Goal: Task Accomplishment & Management: Manage account settings

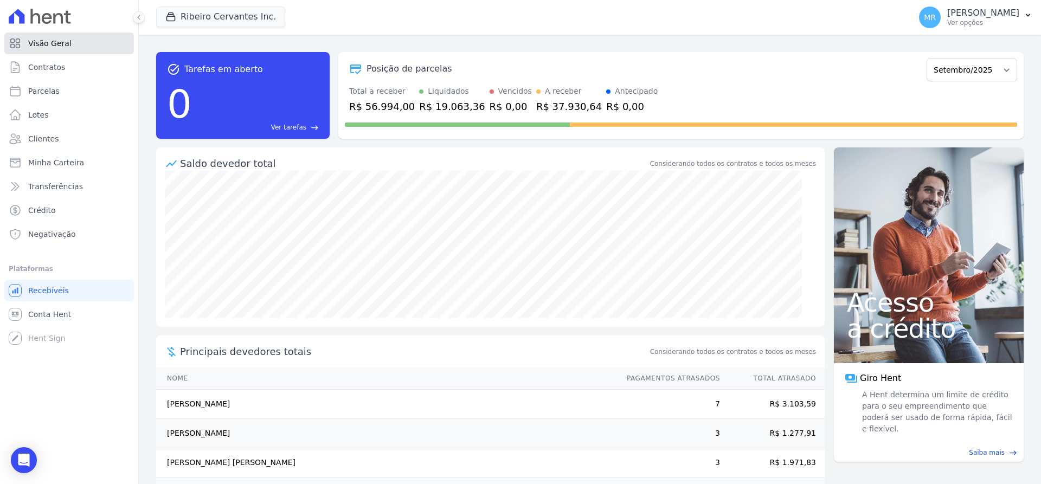
click at [63, 46] on span "Visão Geral" at bounding box center [49, 43] width 43 height 11
click at [51, 69] on span "Contratos" at bounding box center [46, 67] width 37 height 11
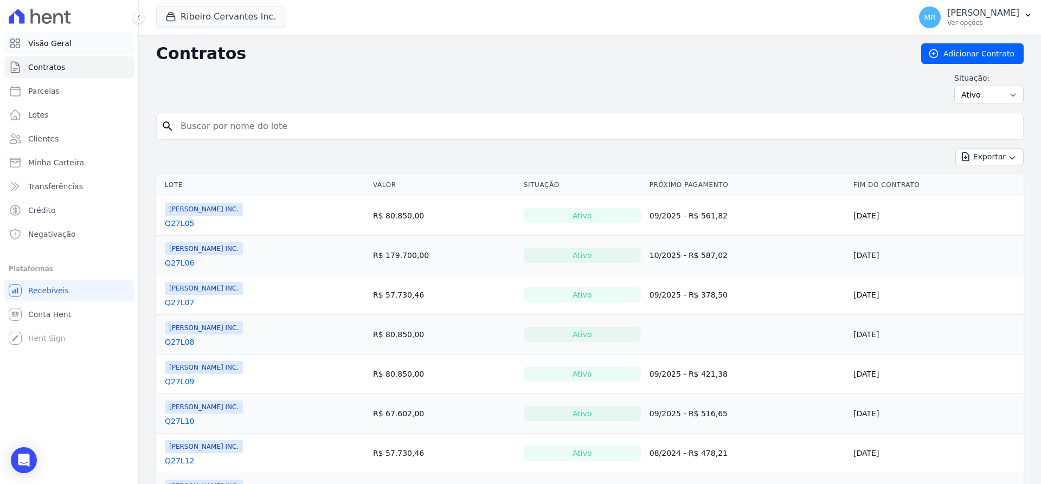
click at [55, 44] on span "Visão Geral" at bounding box center [49, 43] width 43 height 11
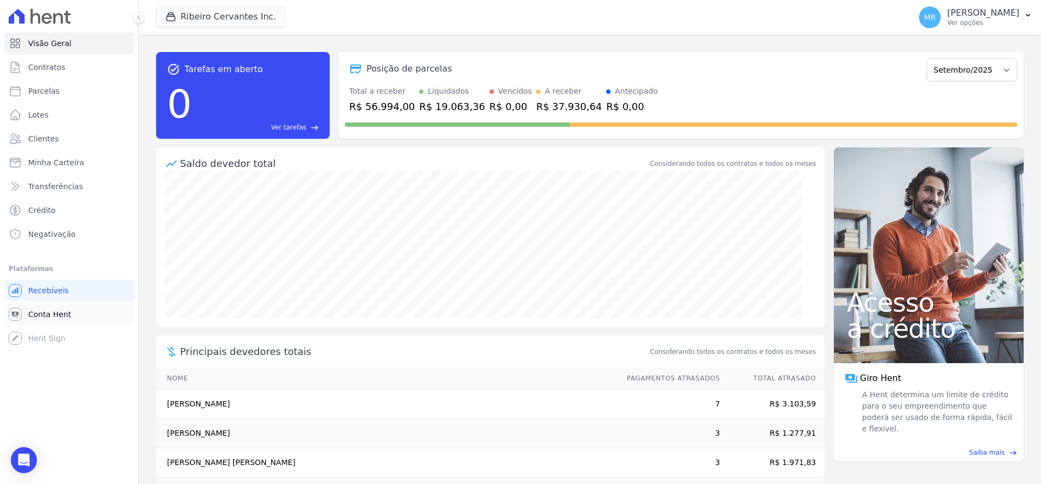
click at [58, 310] on span "Conta Hent" at bounding box center [49, 314] width 43 height 11
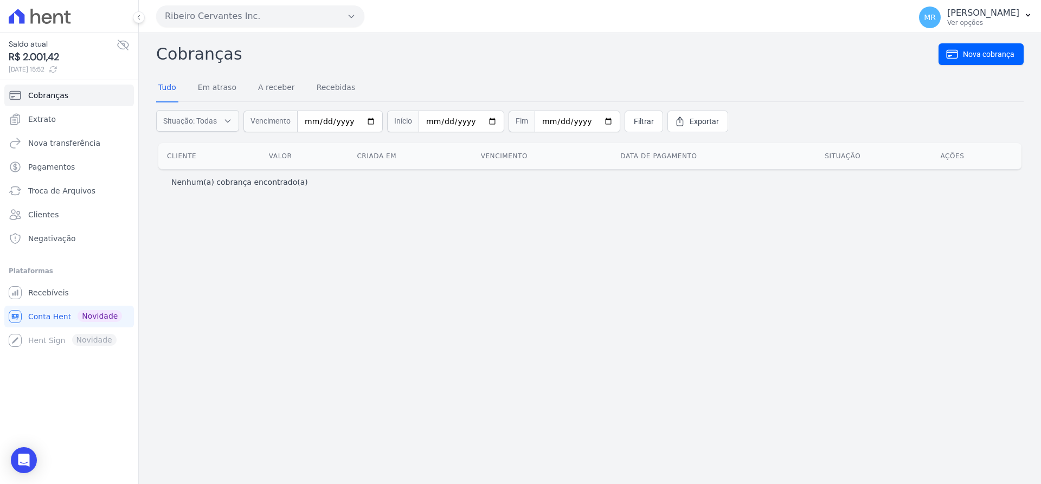
click at [57, 72] on icon at bounding box center [53, 69] width 9 height 9
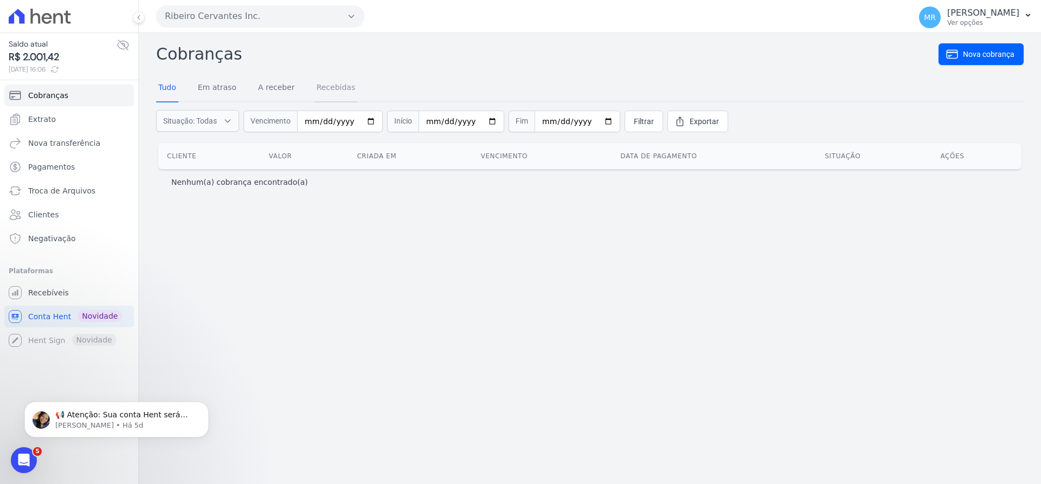
click at [333, 86] on link "Recebidas" at bounding box center [335, 88] width 43 height 28
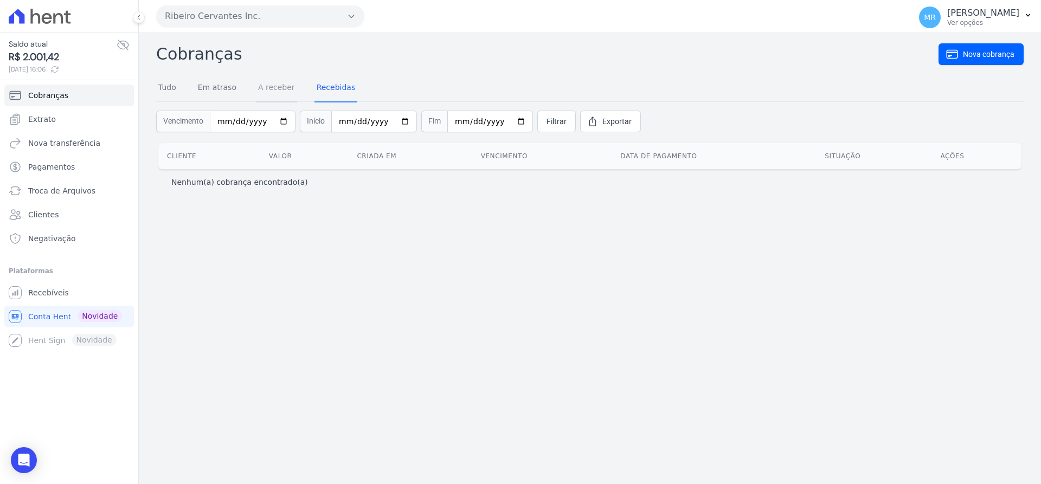
click at [276, 82] on link "A receber" at bounding box center [276, 88] width 41 height 28
click at [546, 123] on link "Filtrar" at bounding box center [556, 122] width 38 height 22
click at [170, 86] on link "Tudo" at bounding box center [167, 88] width 22 height 28
click at [228, 121] on icon "button" at bounding box center [227, 120] width 9 height 11
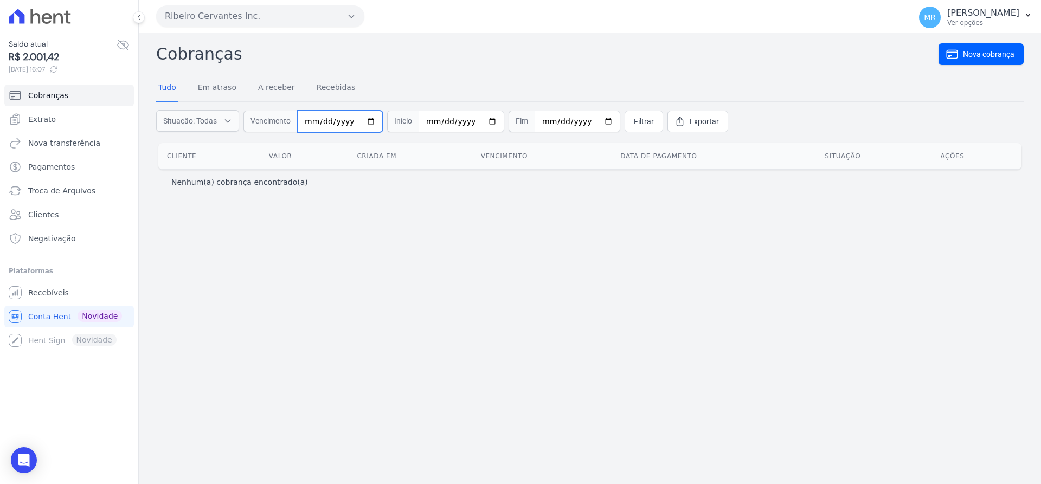
click at [367, 119] on input "date" at bounding box center [340, 122] width 86 height 22
type input "[DATE]"
click at [474, 121] on input "date" at bounding box center [461, 122] width 86 height 22
type input "[DATE]"
click at [329, 123] on input "[DATE]" at bounding box center [340, 122] width 86 height 22
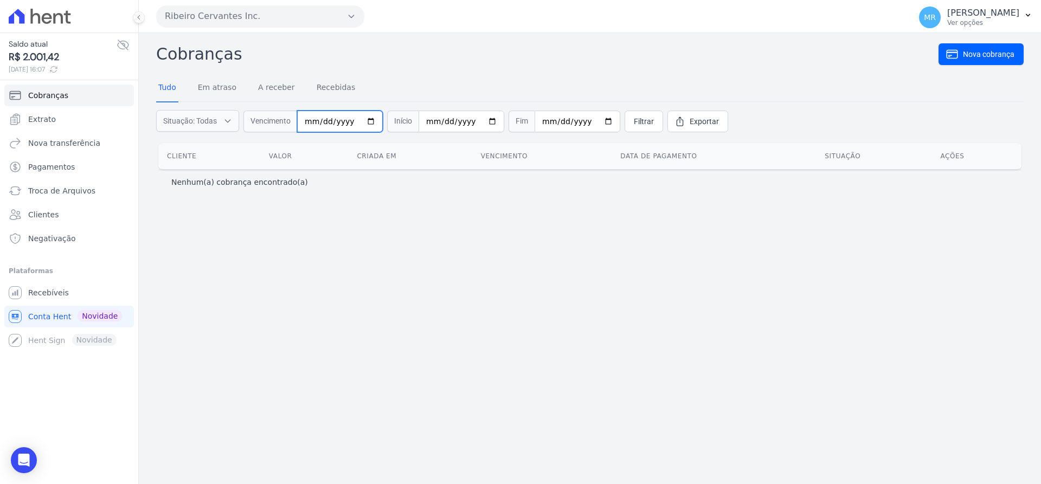
click at [343, 122] on input "date" at bounding box center [340, 122] width 86 height 22
click at [313, 118] on input "date" at bounding box center [340, 122] width 86 height 22
click at [543, 123] on input "date" at bounding box center [577, 122] width 86 height 22
click at [624, 120] on link "Filtrar" at bounding box center [643, 122] width 38 height 22
click at [719, 119] on input "date" at bounding box center [706, 122] width 86 height 22
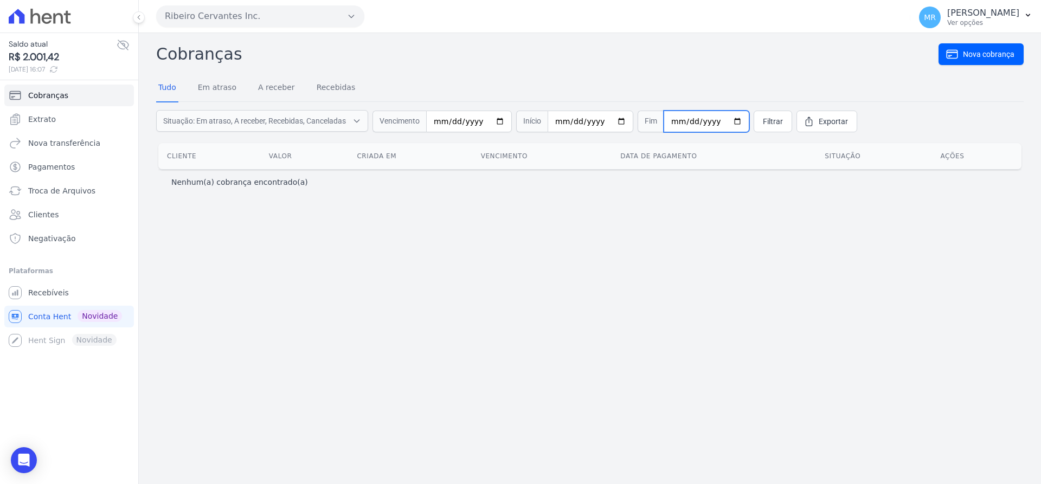
click at [715, 121] on input "date" at bounding box center [706, 122] width 86 height 22
type input "[DATE]"
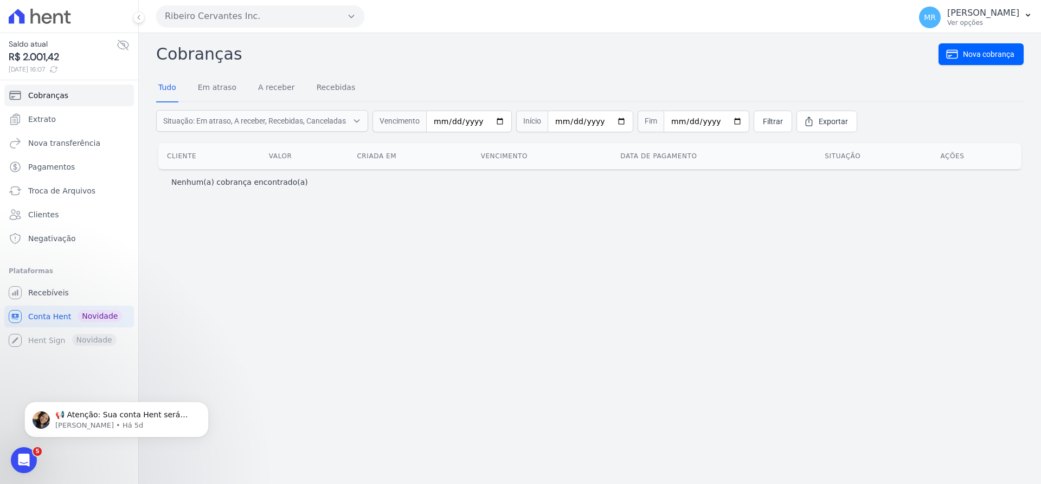
click at [764, 119] on div "Filtrar Exportar" at bounding box center [805, 122] width 104 height 22
click at [759, 118] on link "Filtrar" at bounding box center [772, 122] width 38 height 22
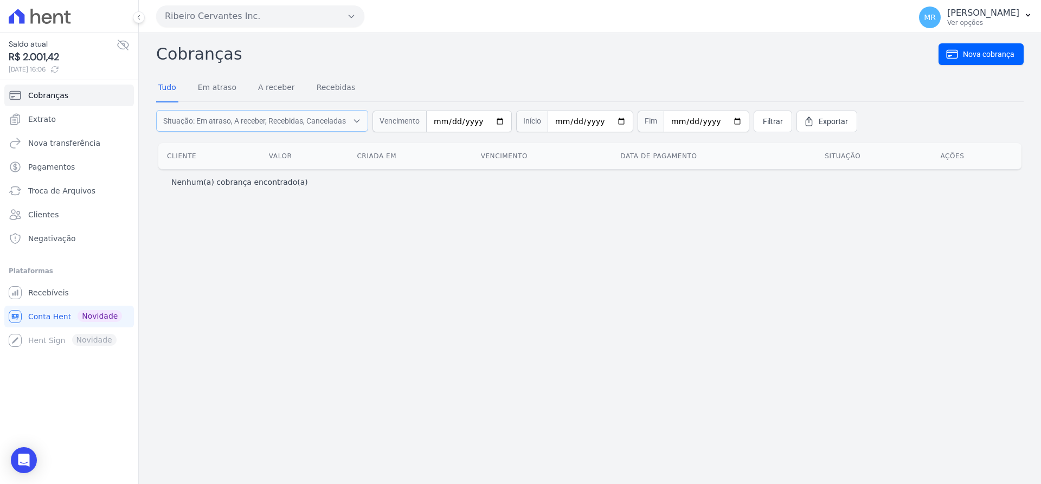
click at [358, 122] on icon "button" at bounding box center [356, 120] width 9 height 11
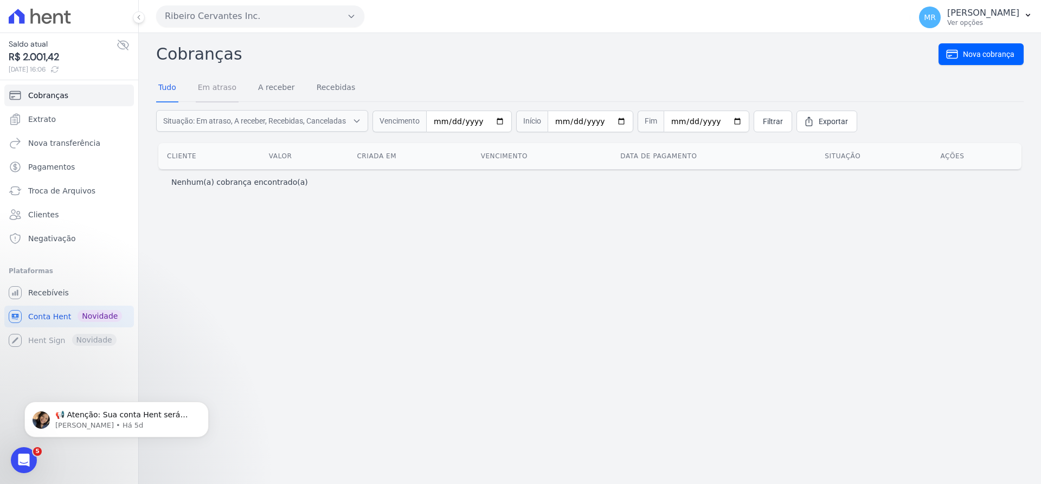
click at [228, 92] on link "Em atraso" at bounding box center [217, 88] width 43 height 28
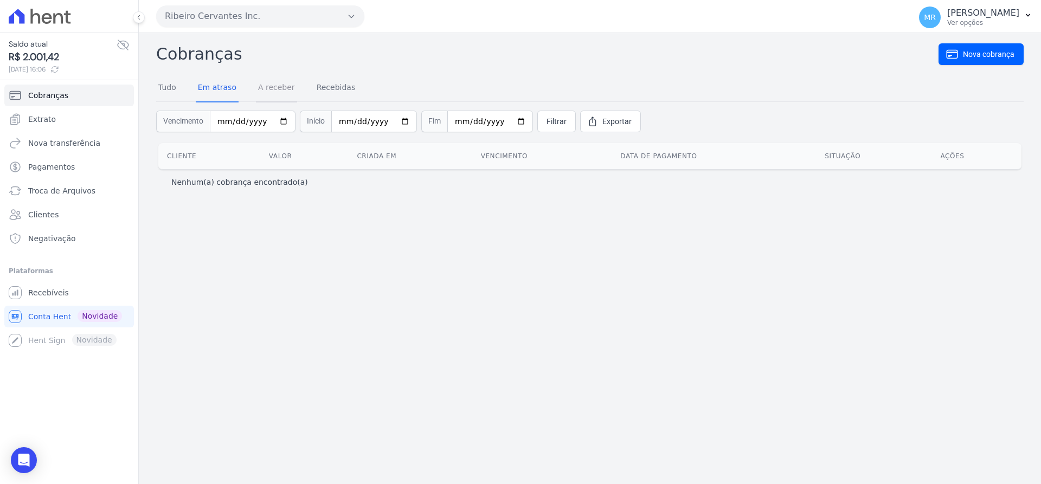
click at [256, 91] on link "A receber" at bounding box center [276, 88] width 41 height 28
click at [314, 82] on link "Recebidas" at bounding box center [335, 88] width 43 height 28
click at [274, 125] on input "date" at bounding box center [253, 122] width 86 height 22
type input "[DATE]"
click at [546, 124] on span "Filtrar" at bounding box center [556, 121] width 20 height 11
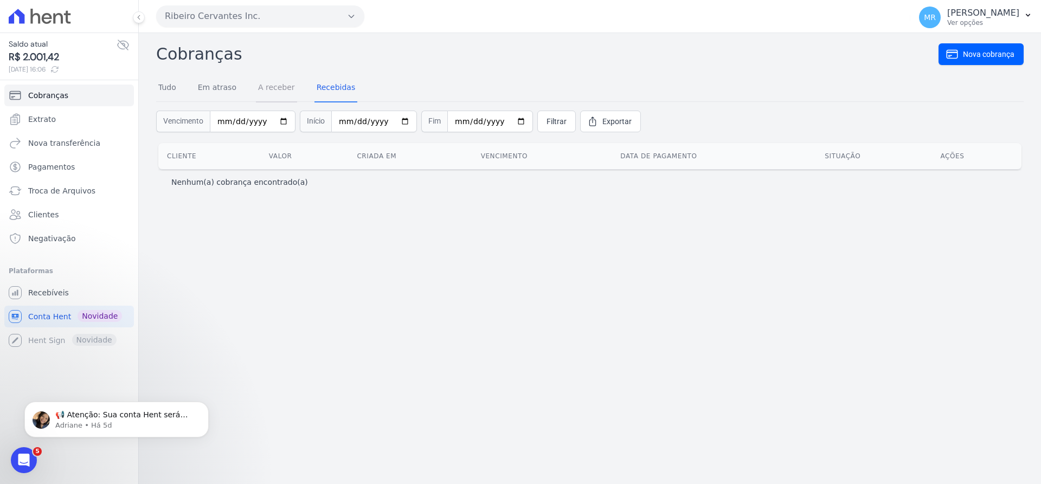
click at [262, 90] on link "A receber" at bounding box center [276, 88] width 41 height 28
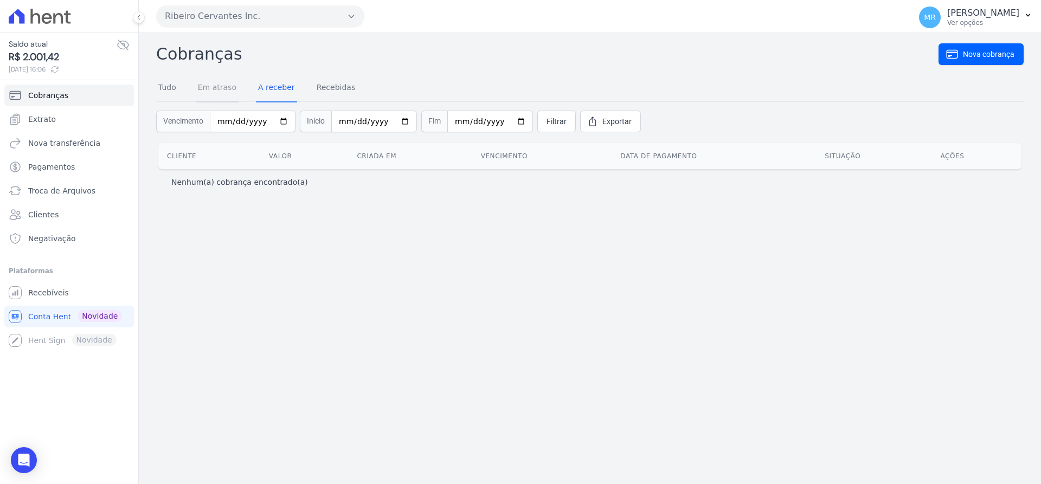
click at [227, 87] on link "Em atraso" at bounding box center [217, 88] width 43 height 28
click at [178, 84] on div "Tudo Em atraso A receber Recebidas" at bounding box center [256, 88] width 201 height 28
click at [166, 87] on link "Tudo" at bounding box center [167, 88] width 22 height 28
click at [50, 295] on span "Recebíveis" at bounding box center [48, 292] width 41 height 11
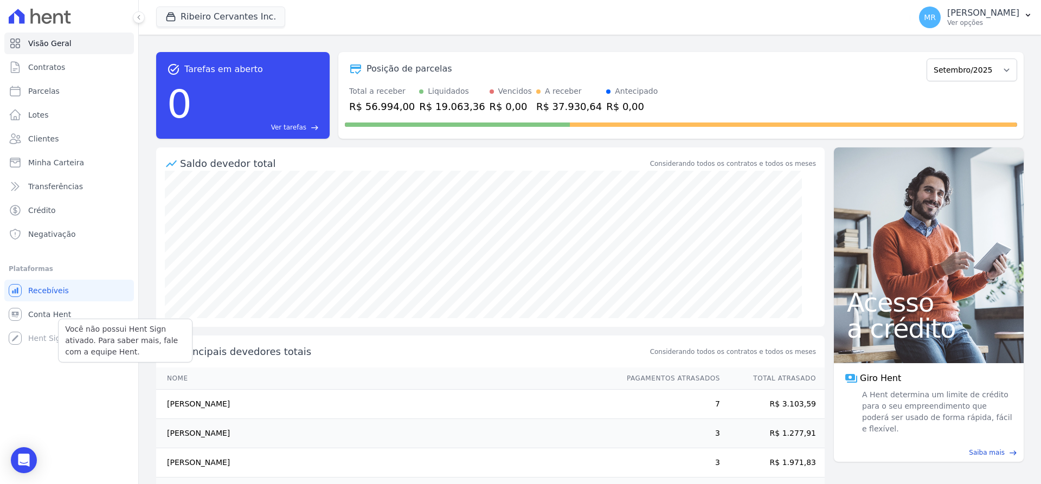
click at [37, 340] on div "Você não possui Hent Sign ativado. Para saber mais, fale com a equipe Hent. Hen…" at bounding box center [69, 338] width 130 height 22
click at [43, 311] on span "Conta Hent" at bounding box center [49, 314] width 43 height 11
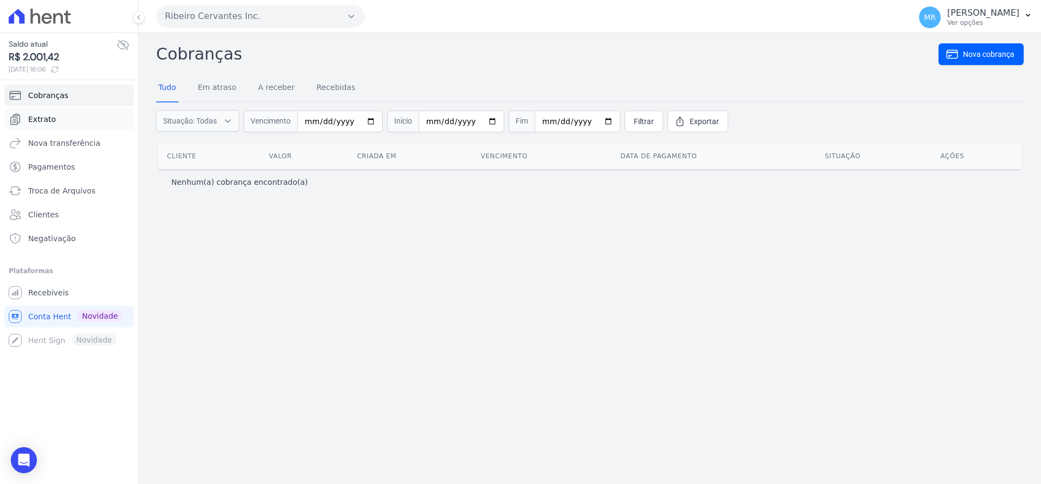
click at [59, 115] on link "Extrato" at bounding box center [69, 119] width 130 height 22
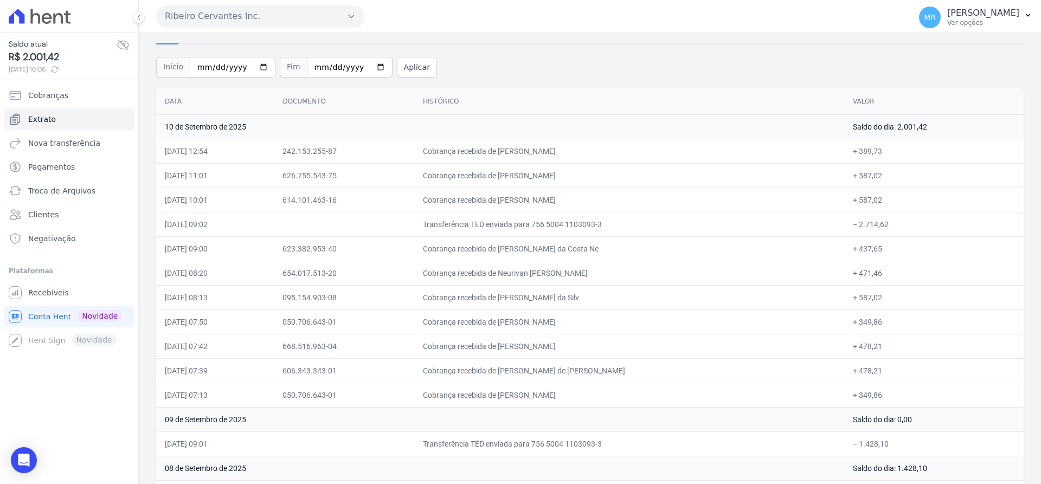
scroll to position [3, 0]
